Goal: Information Seeking & Learning: Learn about a topic

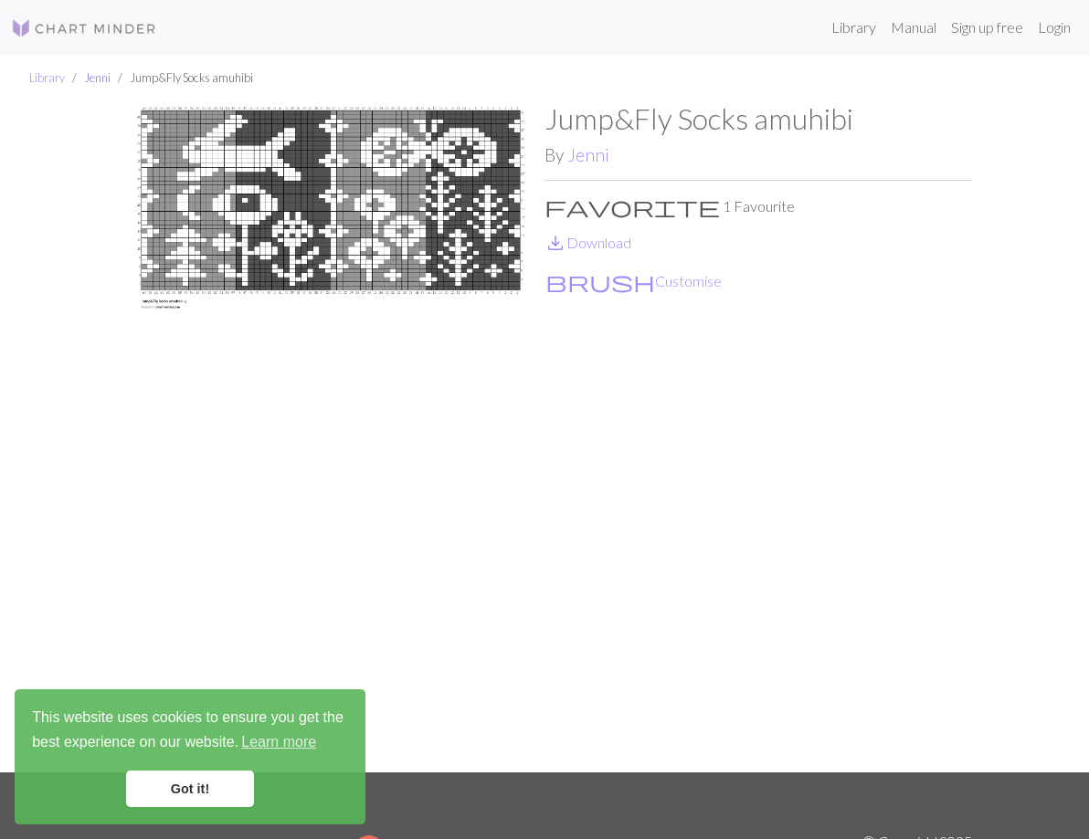
click at [105, 82] on link "Jenni" at bounding box center [97, 77] width 26 height 15
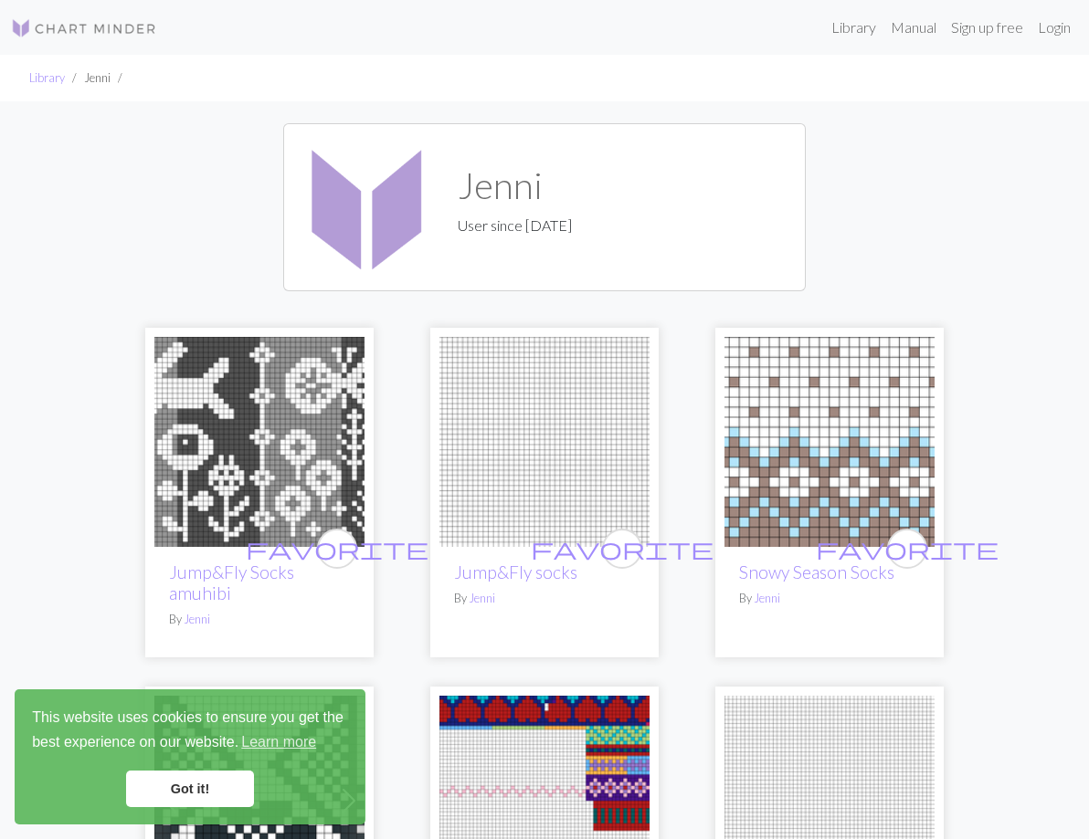
click at [278, 471] on img at bounding box center [259, 442] width 210 height 210
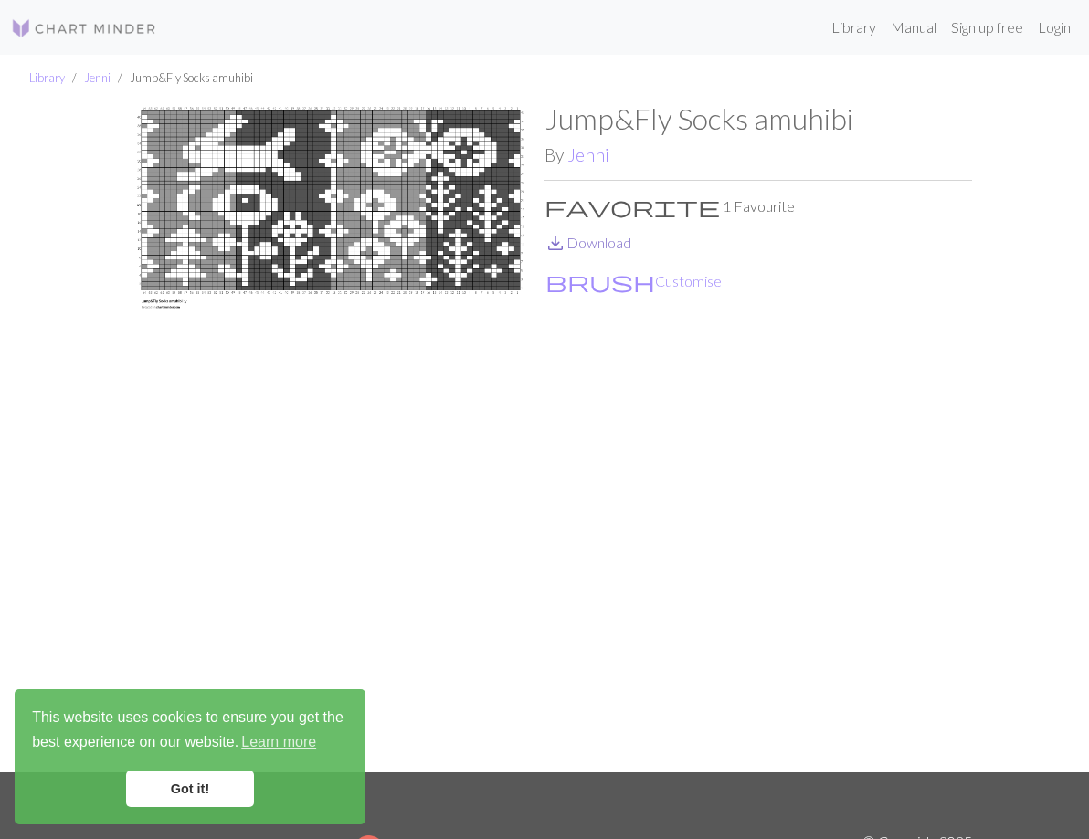
click at [594, 246] on link "save_alt Download" at bounding box center [587, 242] width 87 height 17
click at [307, 210] on img at bounding box center [330, 436] width 427 height 671
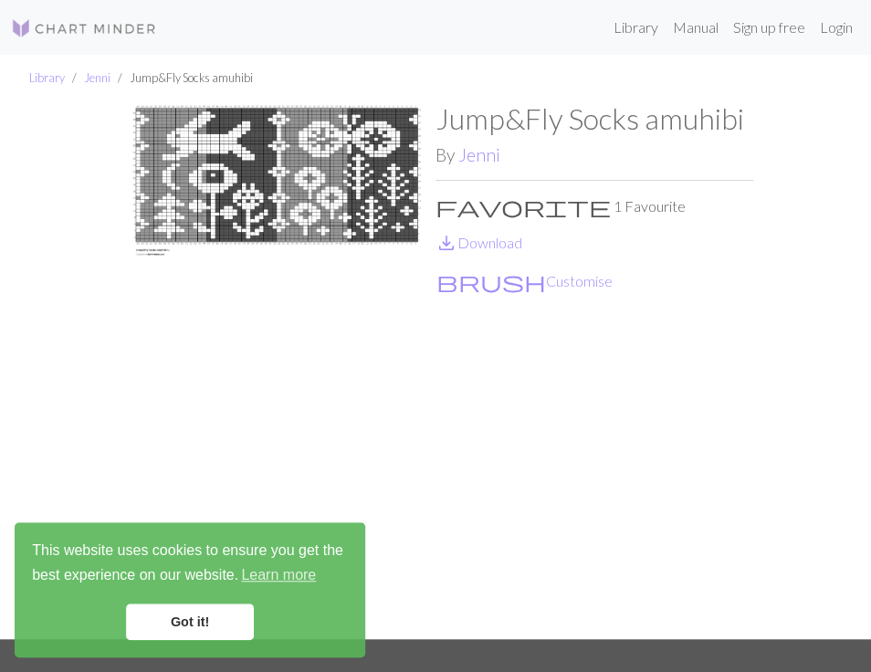
click at [310, 196] on img at bounding box center [277, 370] width 318 height 538
click at [289, 194] on img at bounding box center [277, 370] width 318 height 538
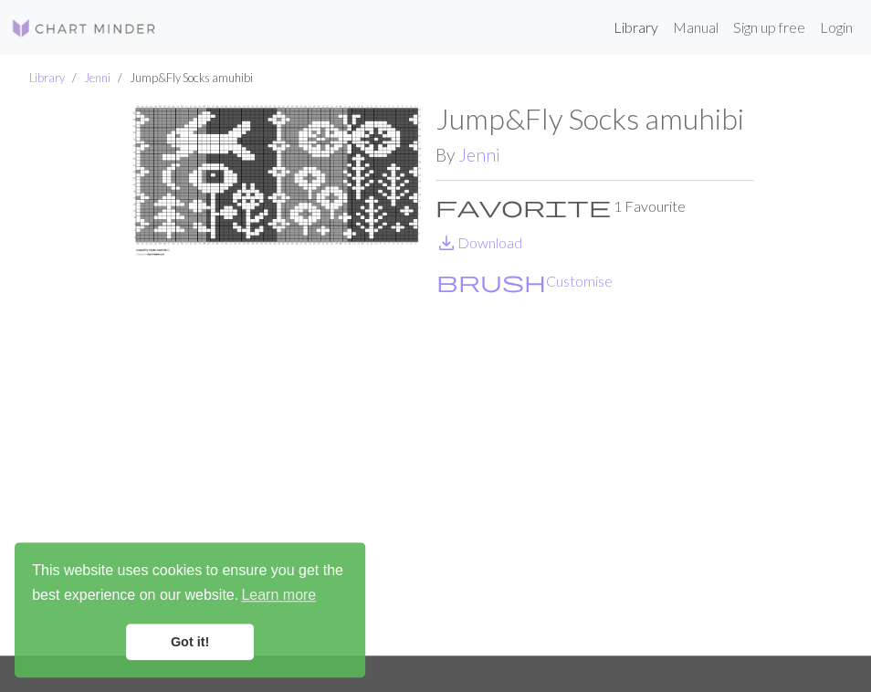
click at [629, 34] on link "Library" at bounding box center [635, 27] width 59 height 37
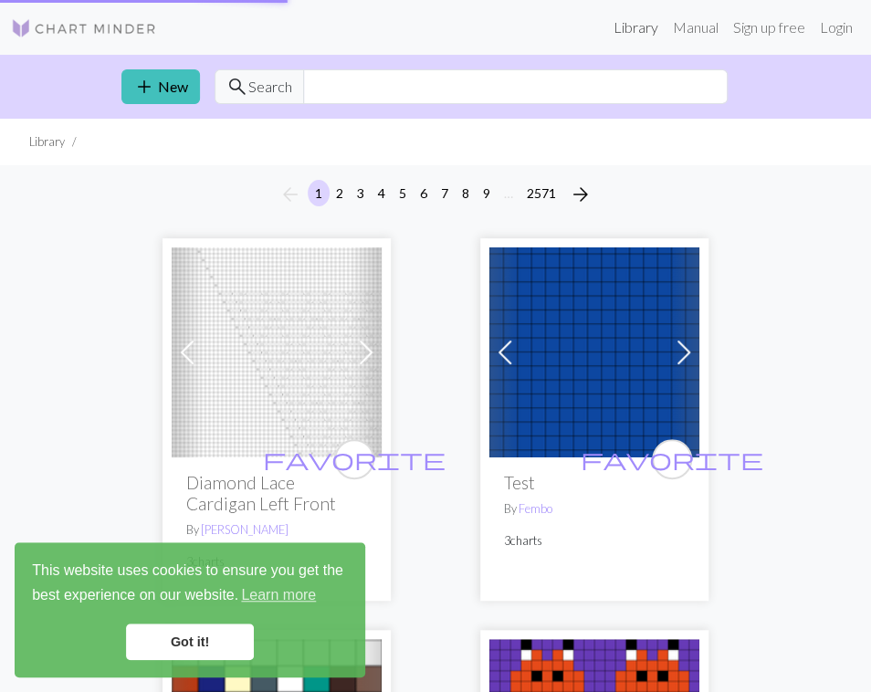
click at [633, 28] on link "Library" at bounding box center [635, 27] width 59 height 37
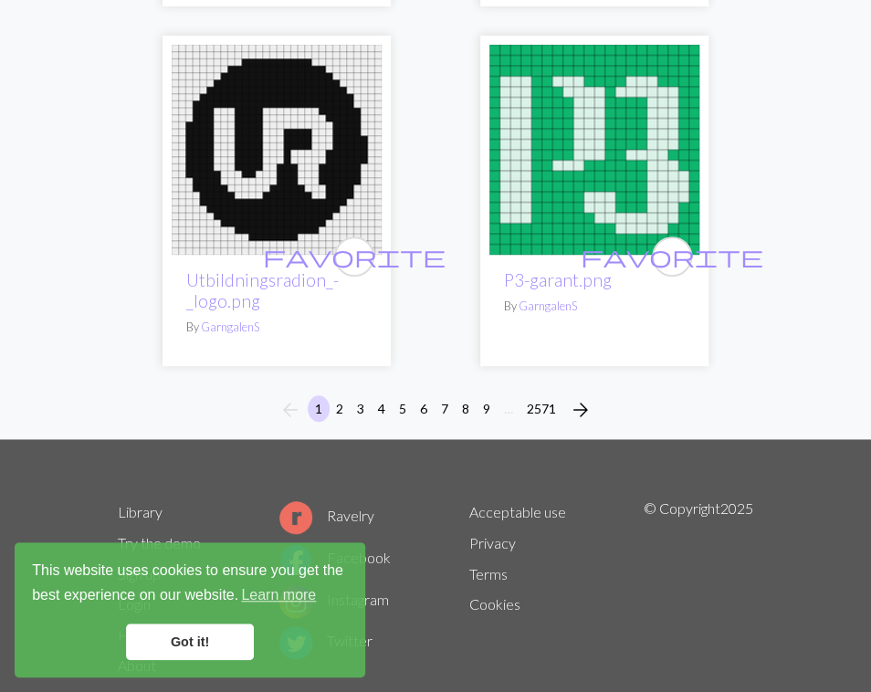
scroll to position [8807, 0]
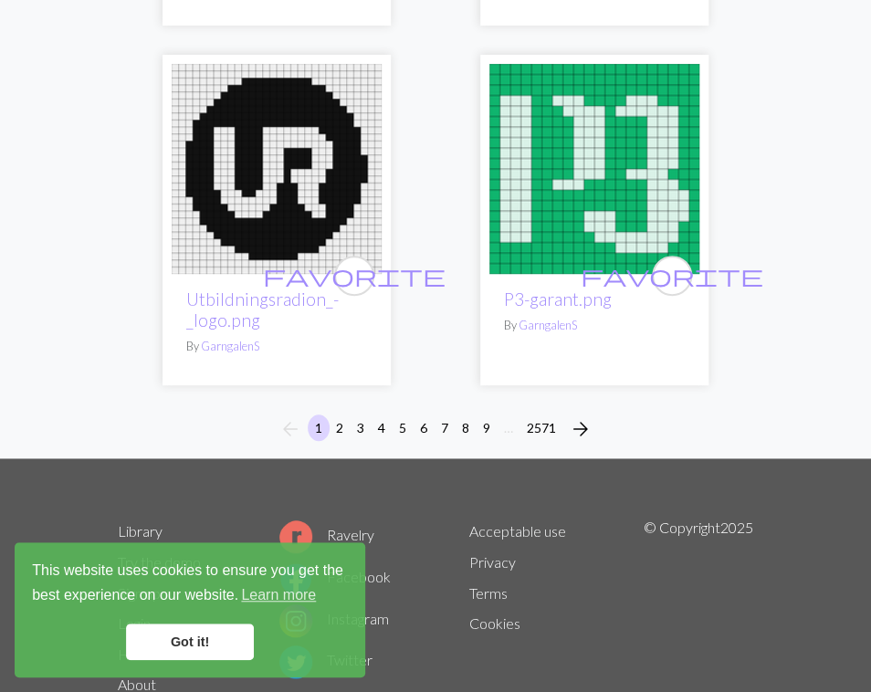
click at [336, 415] on button "2" at bounding box center [340, 428] width 22 height 26
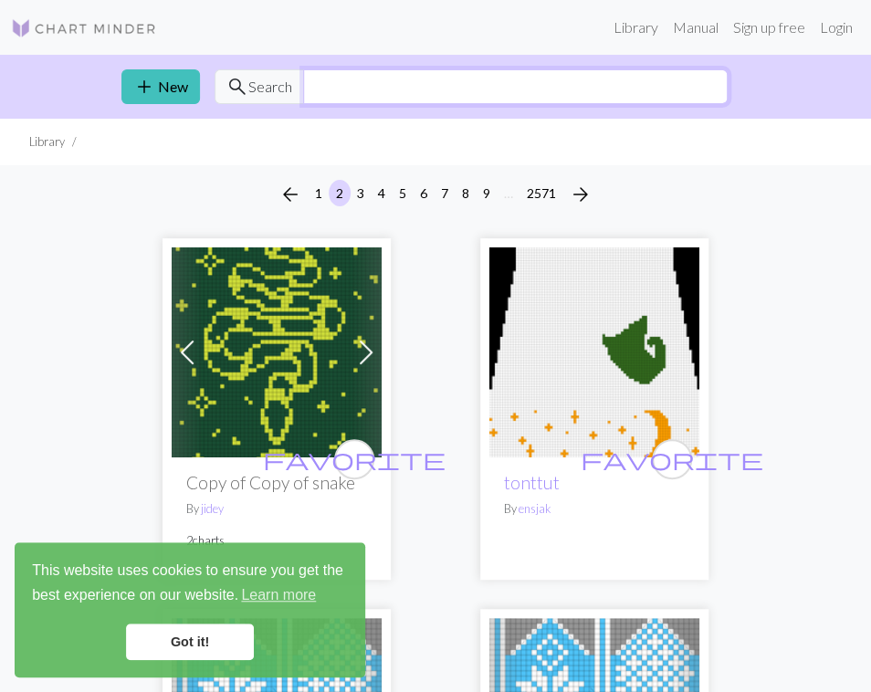
click at [340, 87] on input "text" at bounding box center [515, 86] width 425 height 35
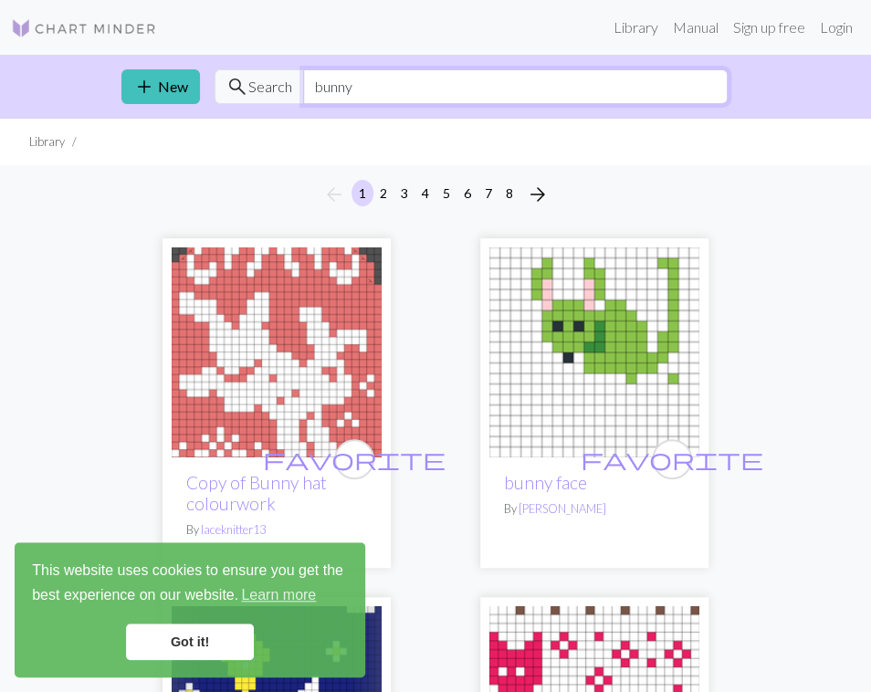
click at [332, 89] on input "bunny" at bounding box center [515, 86] width 425 height 35
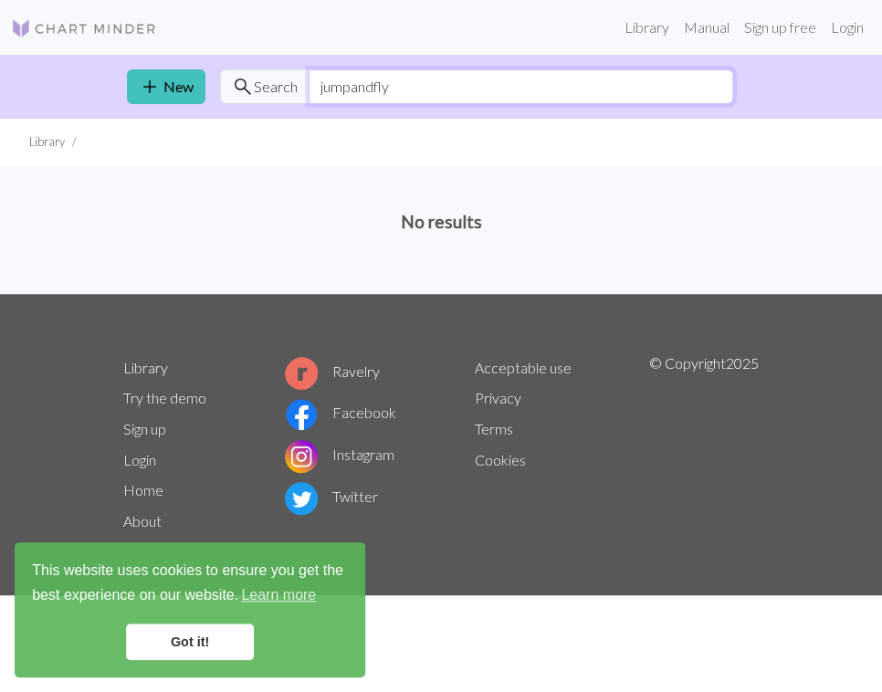
click at [369, 89] on input "jumpandfly" at bounding box center [521, 86] width 425 height 35
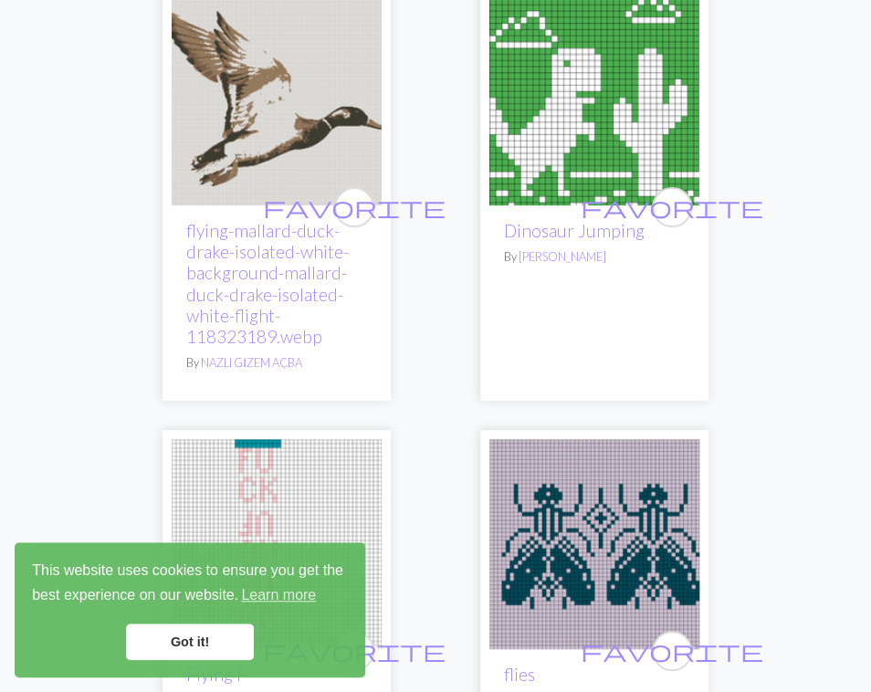
scroll to position [9372, 0]
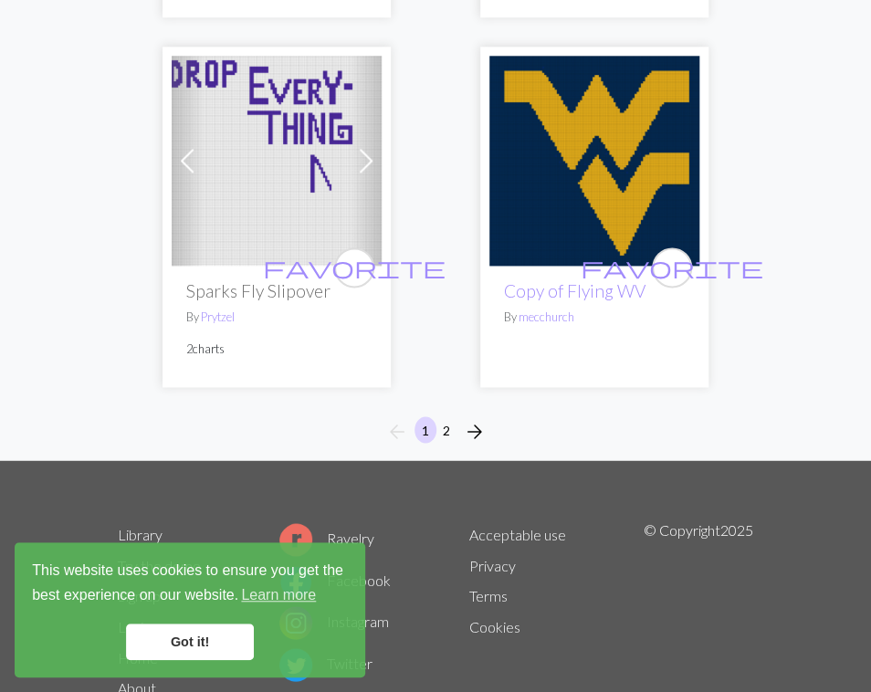
click at [449, 416] on button "2" at bounding box center [447, 429] width 22 height 26
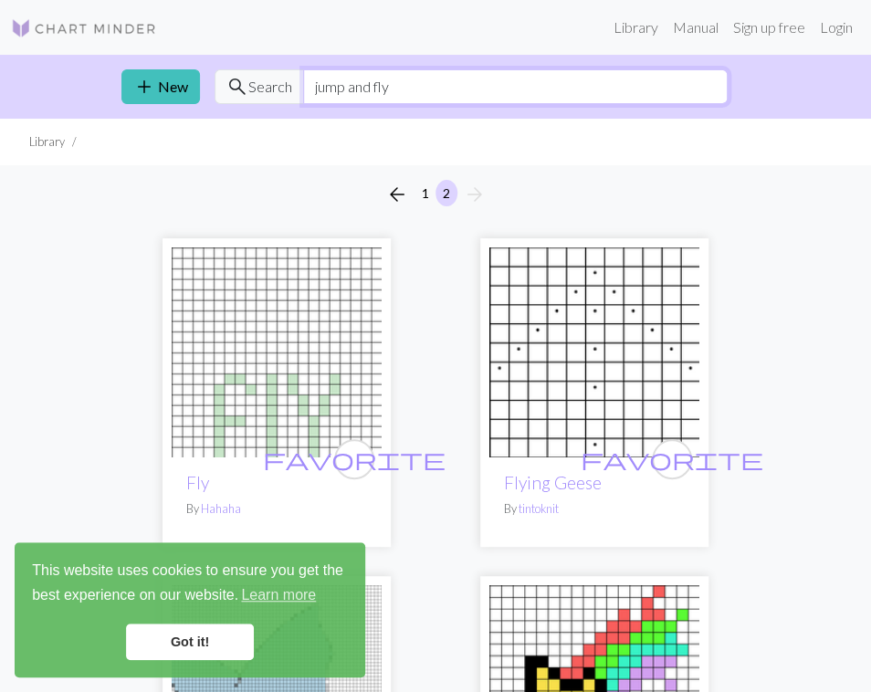
click at [389, 85] on input "jump and fly" at bounding box center [515, 86] width 425 height 35
type input "j"
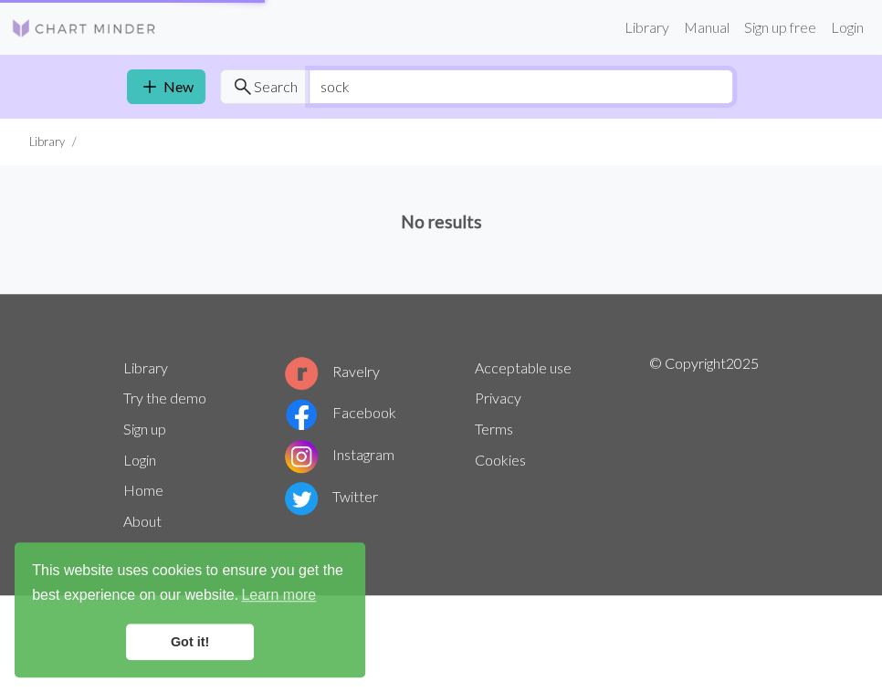
type input "sock"
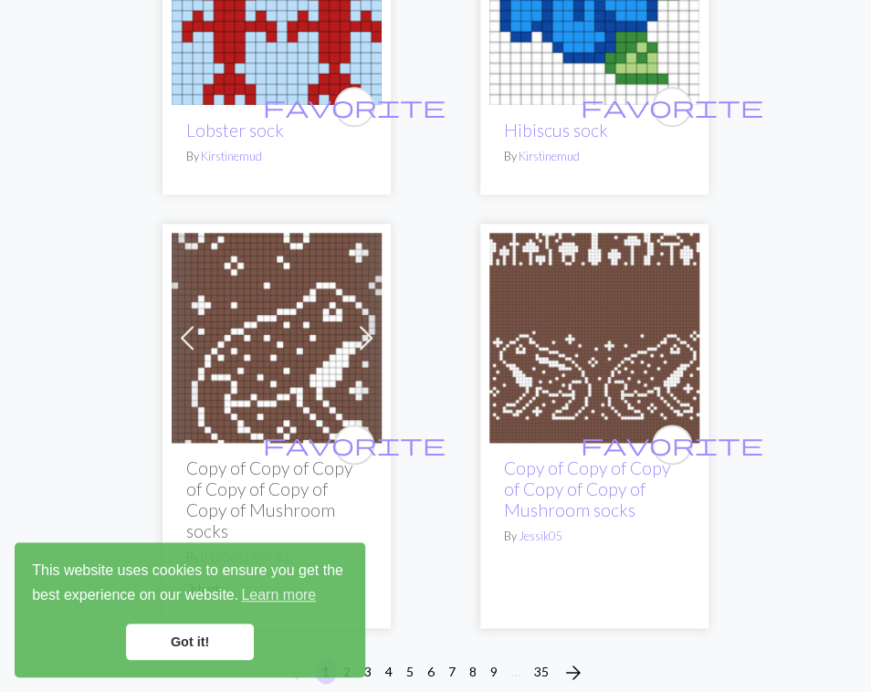
scroll to position [9374, 0]
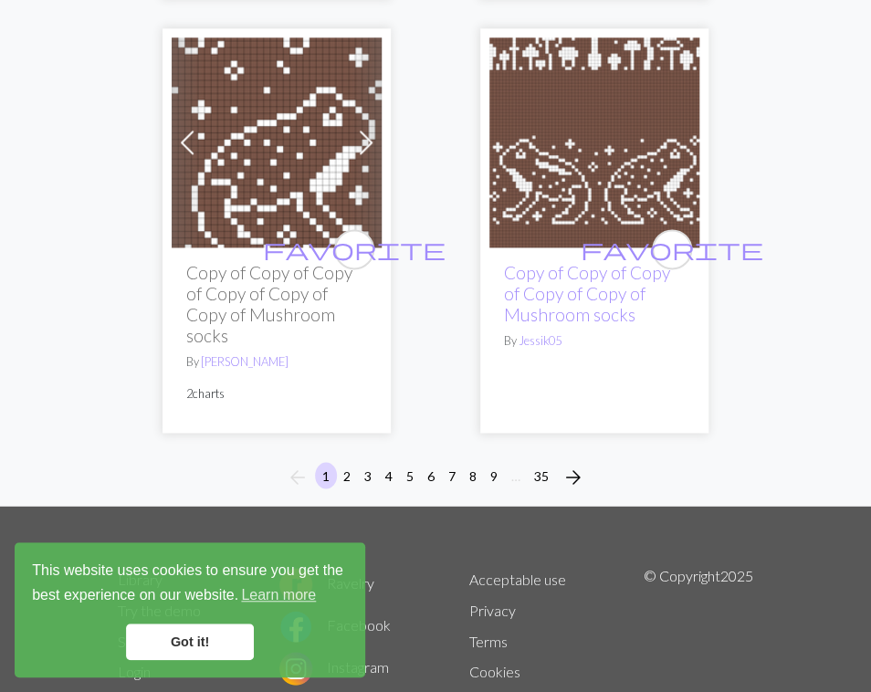
click at [573, 464] on span "arrow_forward" at bounding box center [574, 477] width 22 height 26
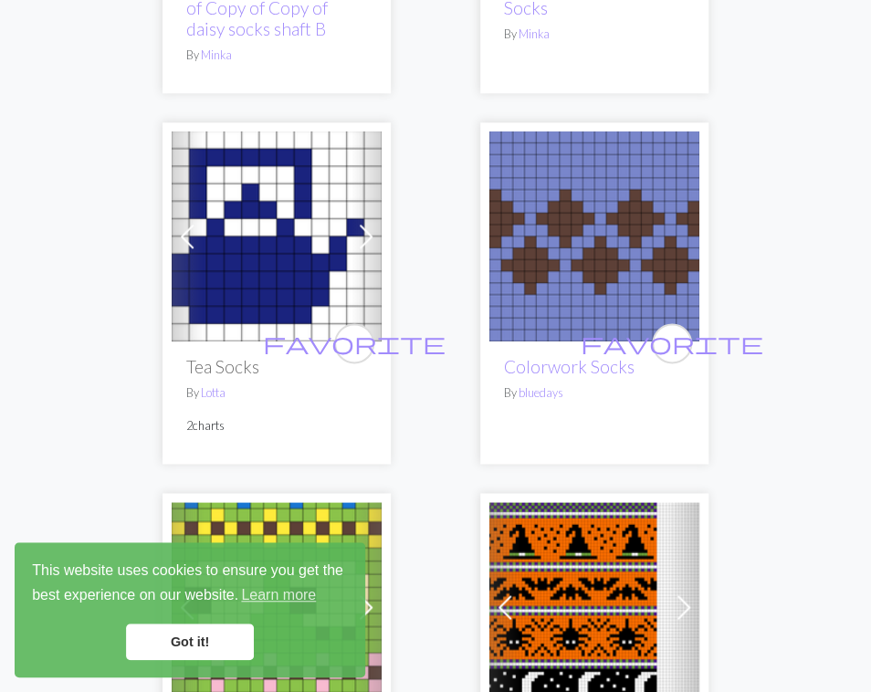
scroll to position [5432, 0]
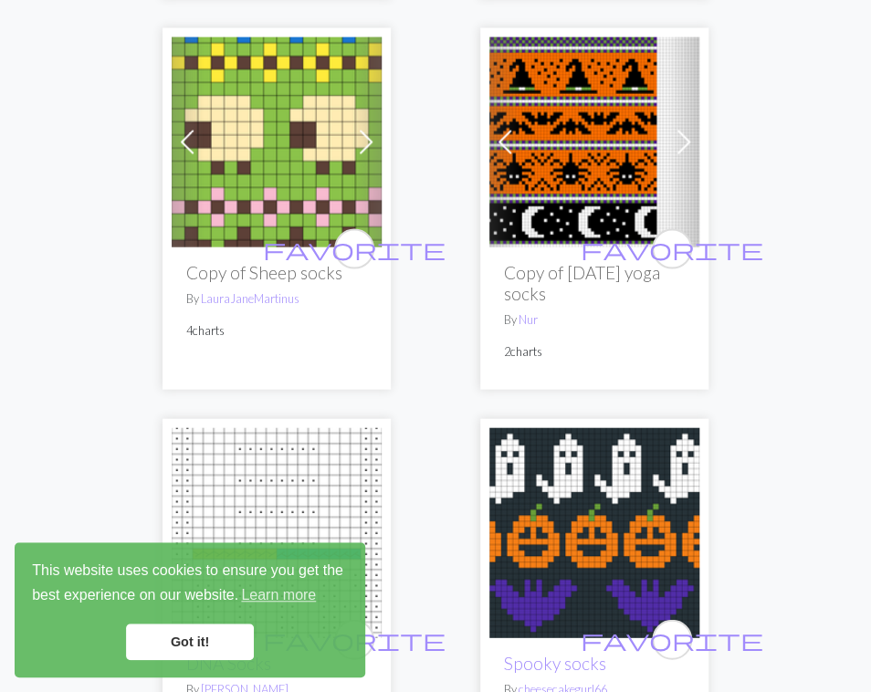
scroll to position [9217, 0]
